Goal: Information Seeking & Learning: Find specific fact

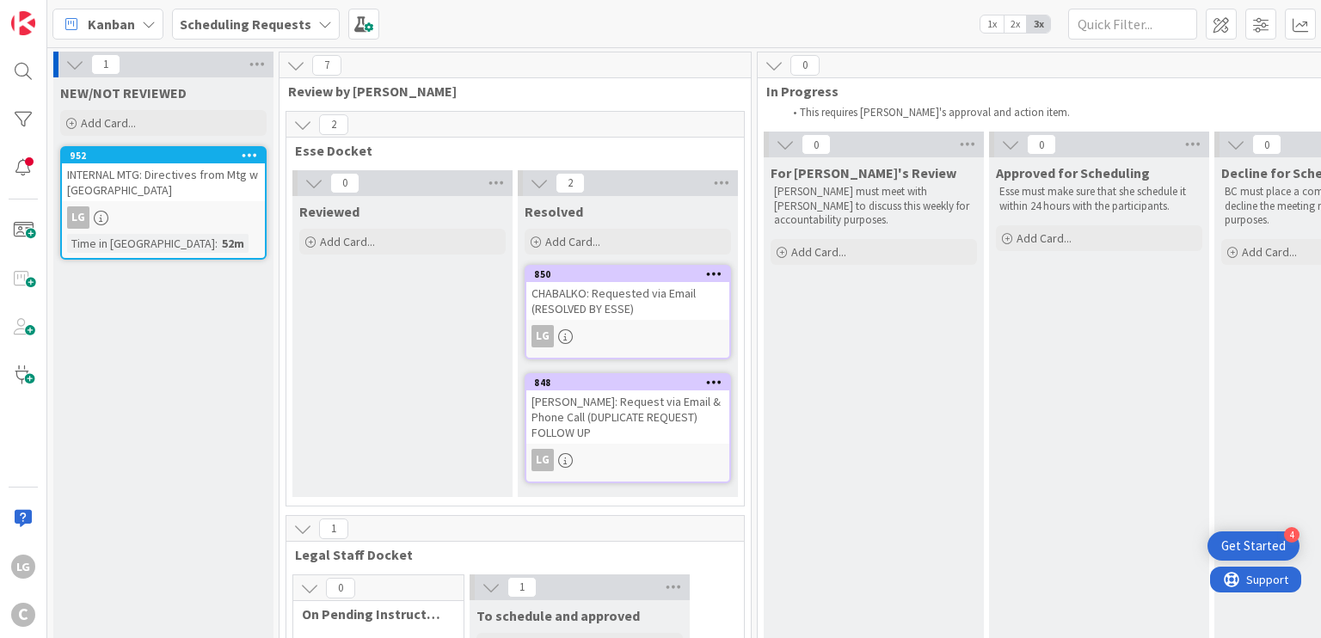
click at [206, 189] on div "INTERNAL MTG: Directives from Mtg w [GEOGRAPHIC_DATA]" at bounding box center [163, 182] width 203 height 38
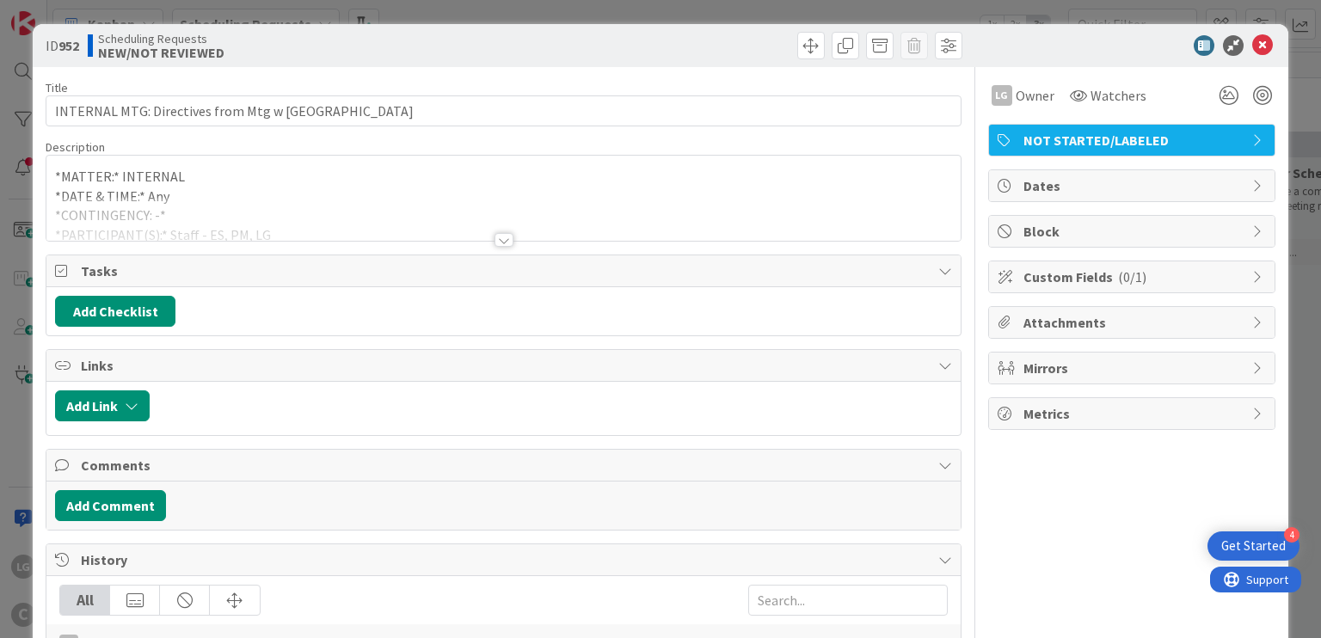
click at [502, 236] on div at bounding box center [503, 240] width 19 height 14
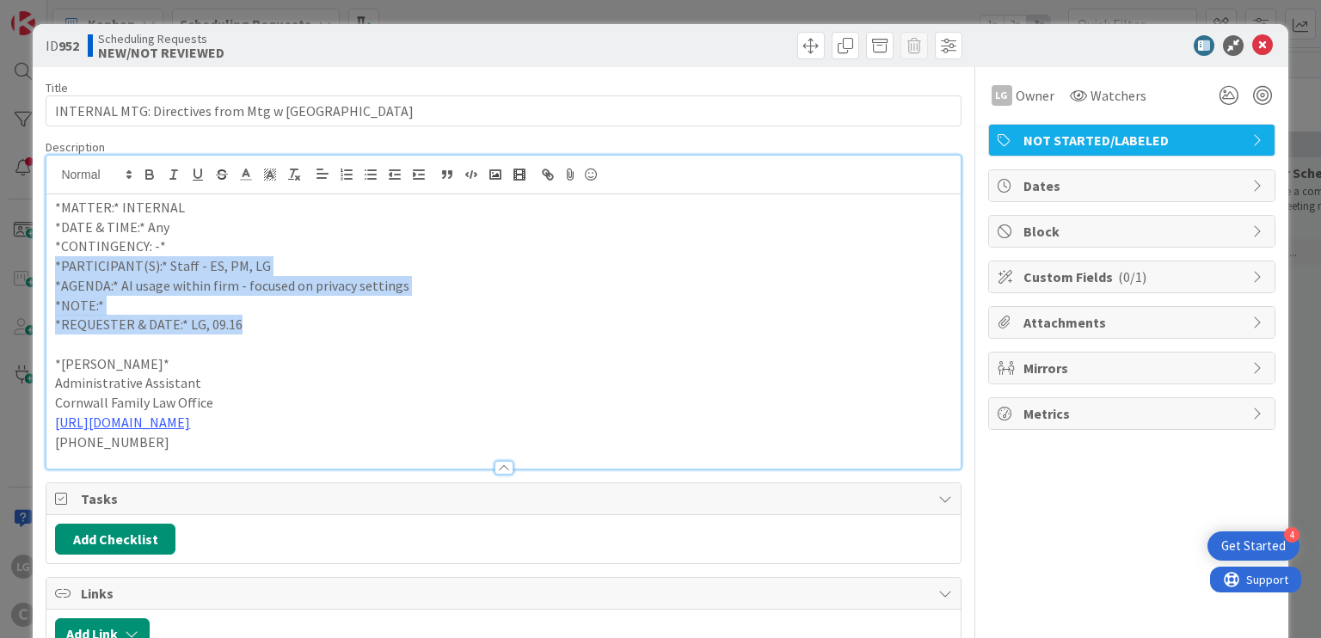
drag, startPoint x: 445, startPoint y: 317, endPoint x: 445, endPoint y: 329, distance: 12.0
click at [445, 329] on div "*MATTER:* INTERNAL *DATE & TIME:* Any *CONTINGENCY: -* *PARTICIPANT(S):* Staff …" at bounding box center [502, 331] width 913 height 274
click at [445, 329] on p "*REQUESTER & DATE:* LG, 09.16" at bounding box center [503, 325] width 896 height 20
click at [470, 233] on div "*MATTER:* INTERNAL *DATE & TIME:* Any *CONTINGENCY: -* *PARTICIPANT(S):* Staff …" at bounding box center [502, 331] width 913 height 274
click at [470, 233] on p "*DATE & TIME:* Any" at bounding box center [503, 228] width 896 height 20
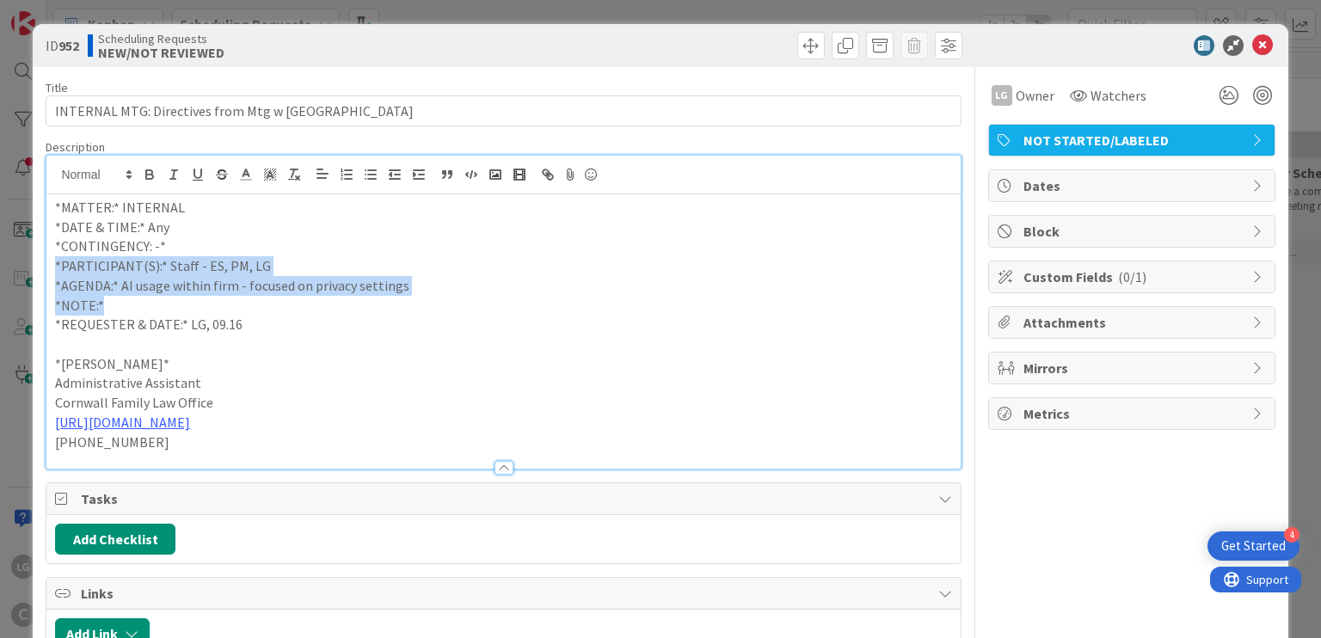
click at [470, 316] on div "*MATTER:* INTERNAL *DATE & TIME:* Any *CONTINGENCY: -* *PARTICIPANT(S):* Staff …" at bounding box center [502, 331] width 913 height 274
click at [470, 320] on p "*REQUESTER & DATE:* LG, 09.16" at bounding box center [503, 325] width 896 height 20
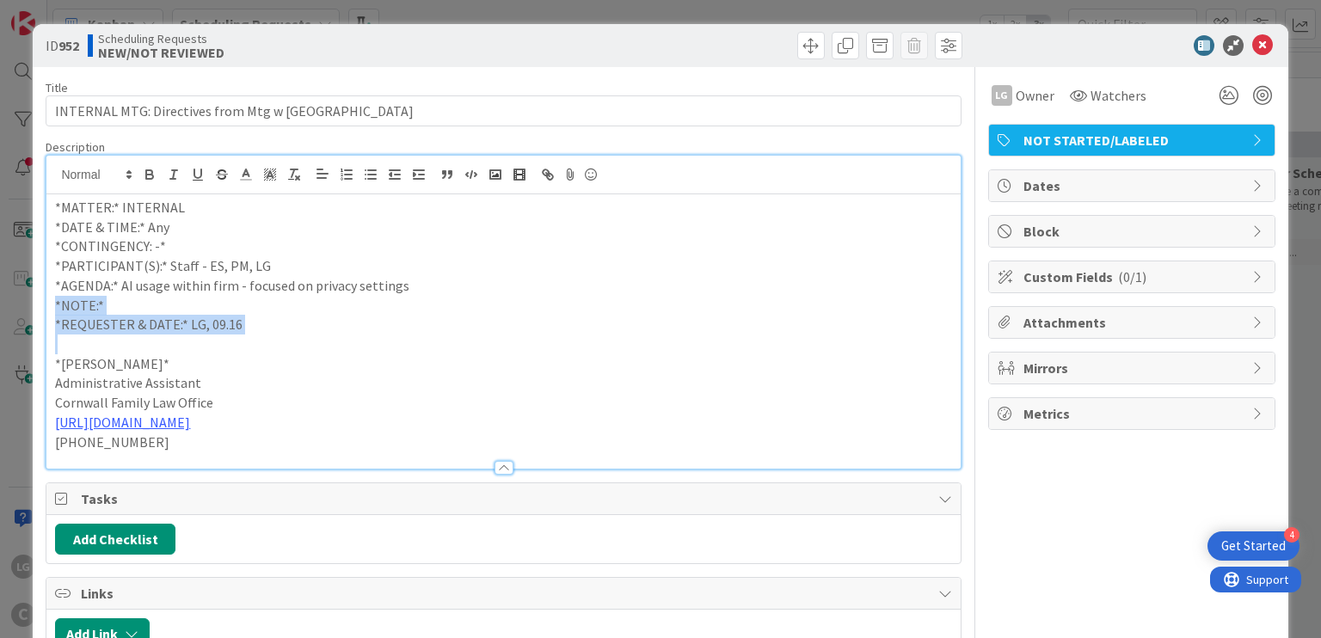
click at [479, 249] on div "*MATTER:* INTERNAL *DATE & TIME:* Any *CONTINGENCY: -* *PARTICIPANT(S):* Staff …" at bounding box center [502, 331] width 913 height 274
click at [479, 249] on p "*CONTINGENCY: -*" at bounding box center [503, 246] width 896 height 20
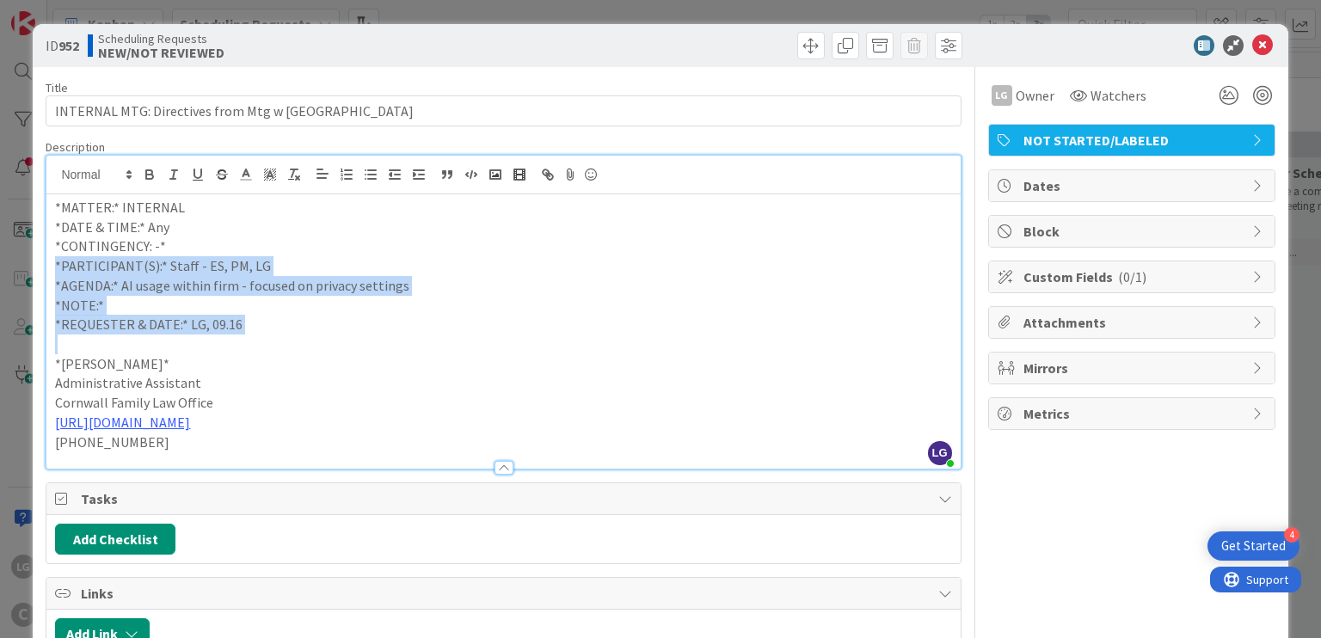
drag, startPoint x: 479, startPoint y: 247, endPoint x: 479, endPoint y: 348, distance: 101.5
click at [479, 348] on div "*MATTER:* INTERNAL *DATE & TIME:* Any *CONTINGENCY: -* *PARTICIPANT(S):* Staff …" at bounding box center [502, 331] width 913 height 274
click at [479, 348] on p at bounding box center [503, 345] width 896 height 20
drag, startPoint x: 479, startPoint y: 319, endPoint x: 482, endPoint y: 255, distance: 63.7
click at [482, 255] on div "*MATTER:* INTERNAL *DATE & TIME:* Any *CONTINGENCY: -* *PARTICIPANT(S):* Staff …" at bounding box center [502, 331] width 913 height 274
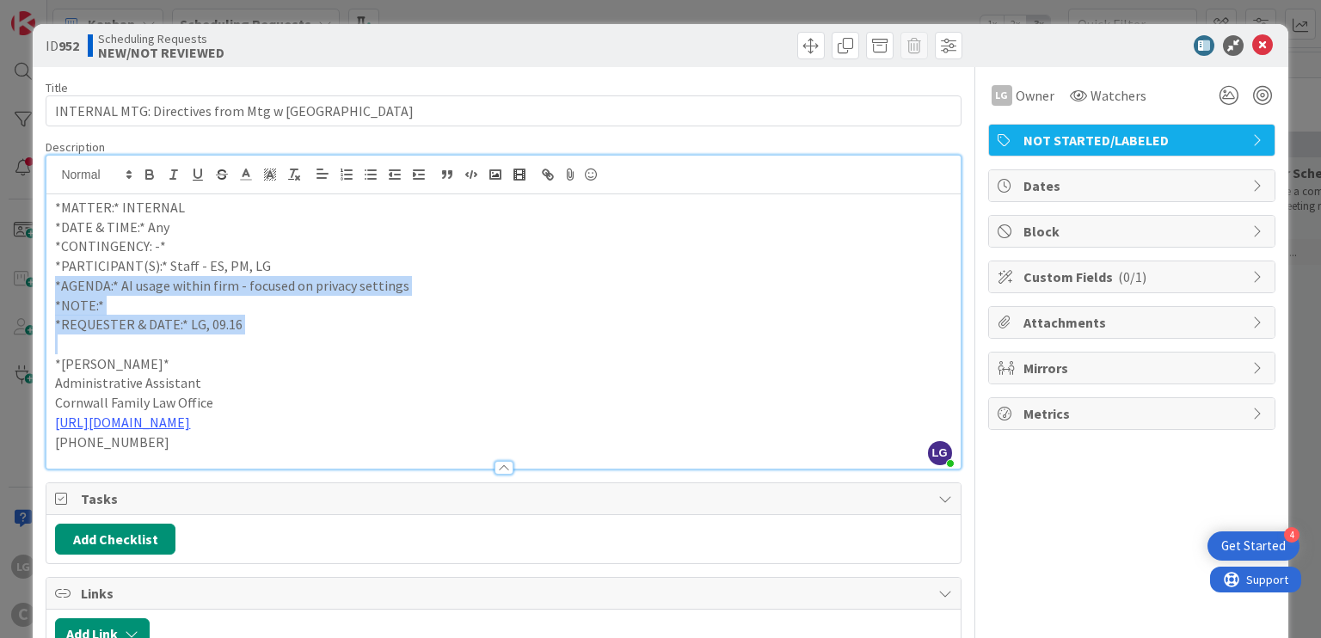
click at [482, 256] on p "*PARTICIPANT(S):* Staff - ES, PM, LG" at bounding box center [503, 266] width 896 height 20
drag, startPoint x: 482, startPoint y: 243, endPoint x: 475, endPoint y: 333, distance: 89.8
click at [475, 333] on div "*MATTER:* INTERNAL *DATE & TIME:* Any *CONTINGENCY: -* *PARTICIPANT(S):* Staff …" at bounding box center [502, 331] width 913 height 274
click at [475, 333] on p "*REQUESTER & DATE:* LG, 09.16" at bounding box center [503, 325] width 896 height 20
drag, startPoint x: 461, startPoint y: 259, endPoint x: 461, endPoint y: 328, distance: 69.7
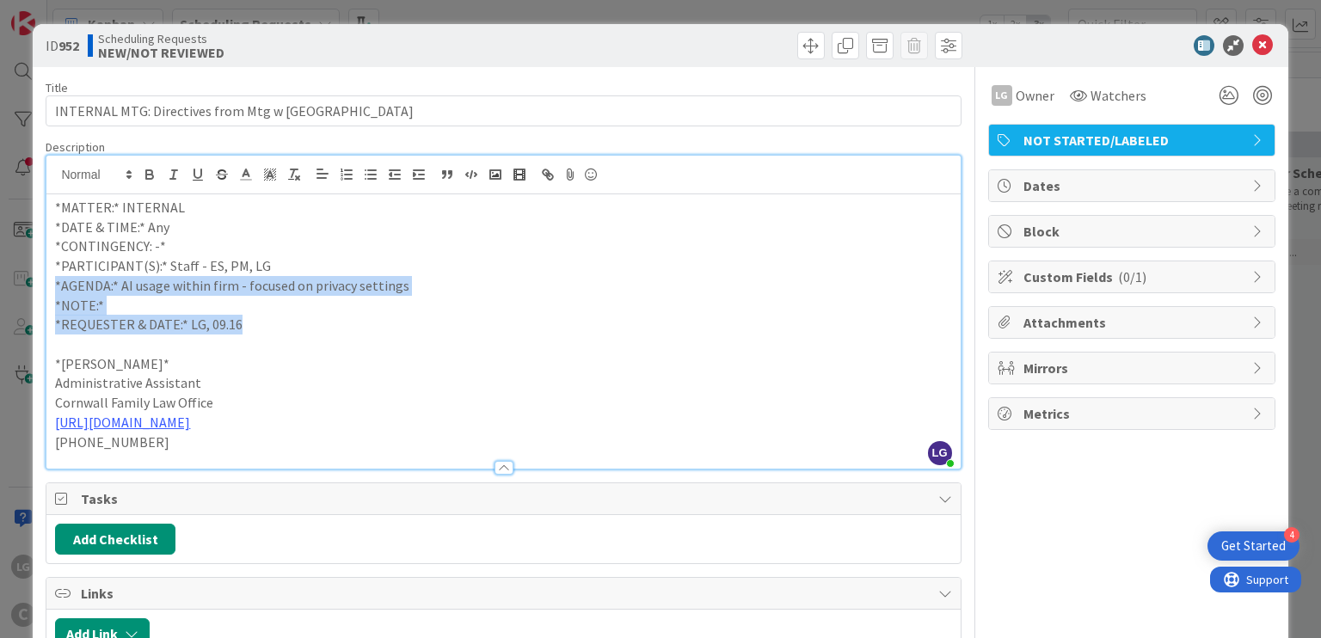
click at [461, 328] on div "*MATTER:* INTERNAL *DATE & TIME:* Any *CONTINGENCY: -* *PARTICIPANT(S):* Staff …" at bounding box center [502, 331] width 913 height 274
click at [461, 328] on p "*REQUESTER & DATE:* LG, 09.16" at bounding box center [503, 325] width 896 height 20
drag, startPoint x: 461, startPoint y: 316, endPoint x: 468, endPoint y: 243, distance: 72.6
click at [468, 243] on div "*MATTER:* INTERNAL *DATE & TIME:* Any *CONTINGENCY: -* *PARTICIPANT(S):* Staff …" at bounding box center [502, 331] width 913 height 274
click at [468, 243] on p "*CONTINGENCY: -*" at bounding box center [503, 246] width 896 height 20
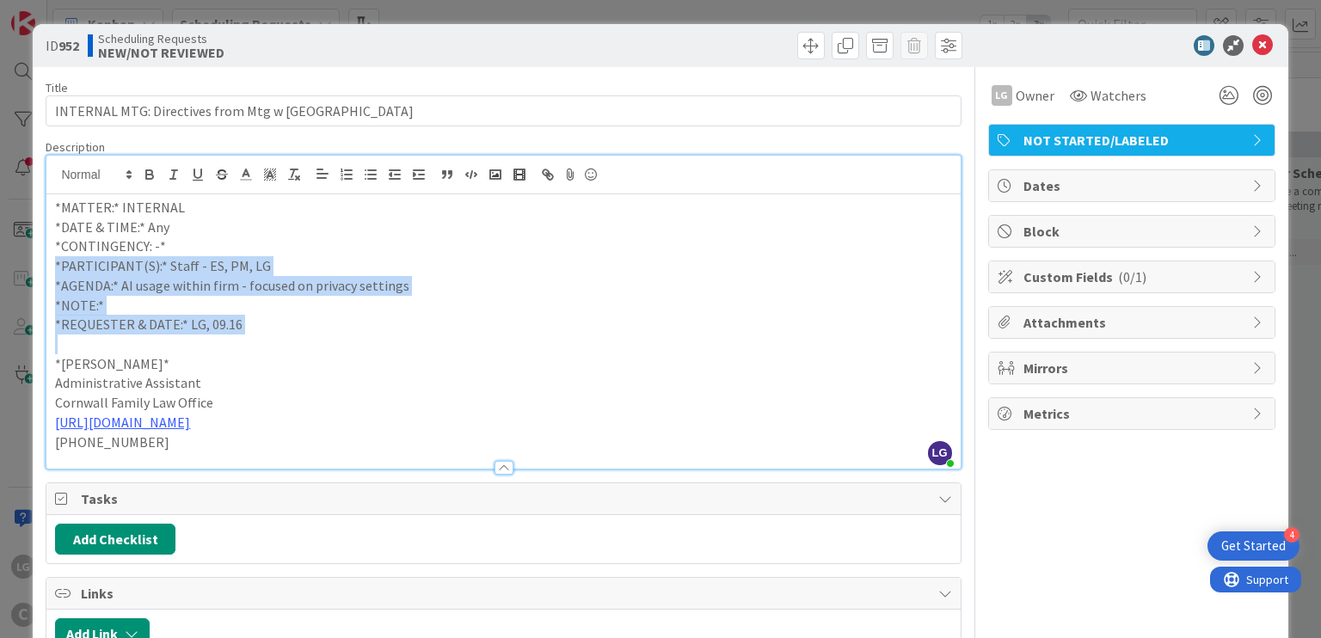
drag, startPoint x: 468, startPoint y: 243, endPoint x: 468, endPoint y: 326, distance: 82.6
click at [468, 326] on div "*MATTER:* INTERNAL *DATE & TIME:* Any *CONTINGENCY: -* *PARTICIPANT(S):* Staff …" at bounding box center [502, 331] width 913 height 274
click at [468, 326] on p "*REQUESTER & DATE:* LG, 09.16" at bounding box center [503, 325] width 896 height 20
click at [476, 261] on div "*MATTER:* INTERNAL *DATE & TIME:* Any *CONTINGENCY: -* *PARTICIPANT(S):* Staff …" at bounding box center [502, 331] width 913 height 274
click at [476, 260] on p "*PARTICIPANT(S):* Staff - ES, PM, LG" at bounding box center [503, 266] width 896 height 20
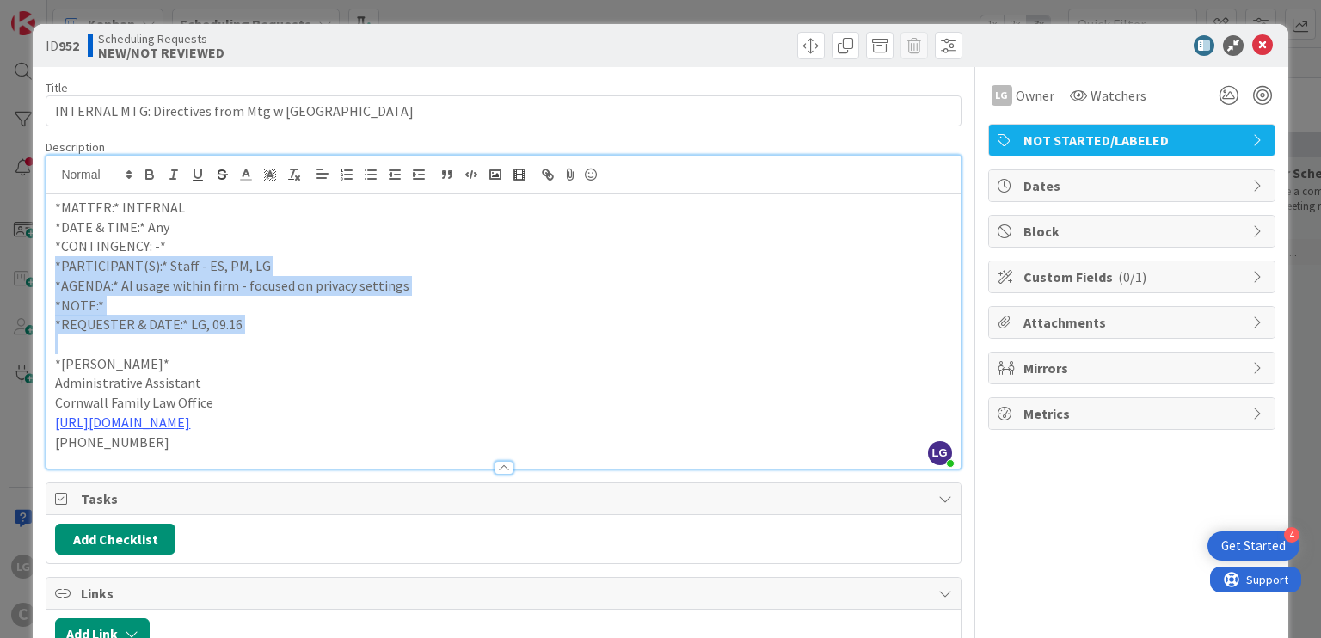
drag, startPoint x: 475, startPoint y: 254, endPoint x: 475, endPoint y: 340, distance: 86.0
click at [475, 340] on div "*MATTER:* INTERNAL *DATE & TIME:* Any *CONTINGENCY: -* *PARTICIPANT(S):* Staff …" at bounding box center [502, 331] width 913 height 274
click at [475, 340] on p at bounding box center [503, 345] width 896 height 20
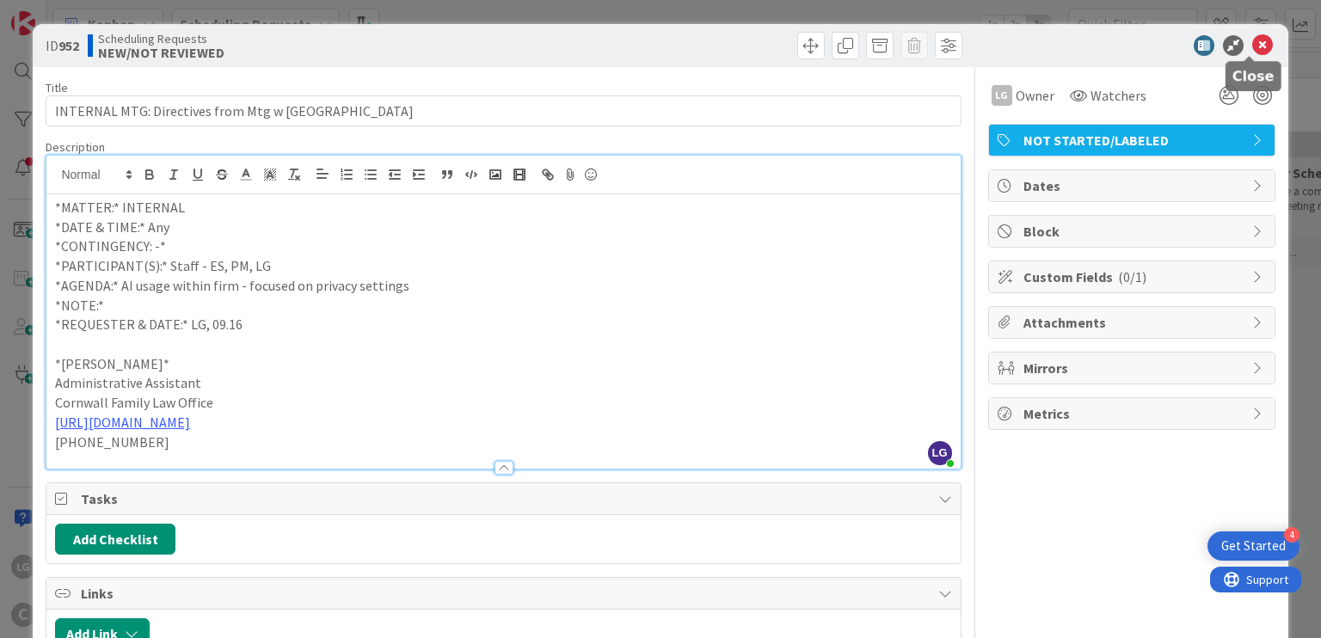
click at [1252, 44] on icon at bounding box center [1262, 45] width 21 height 21
